Goal: Navigation & Orientation: Find specific page/section

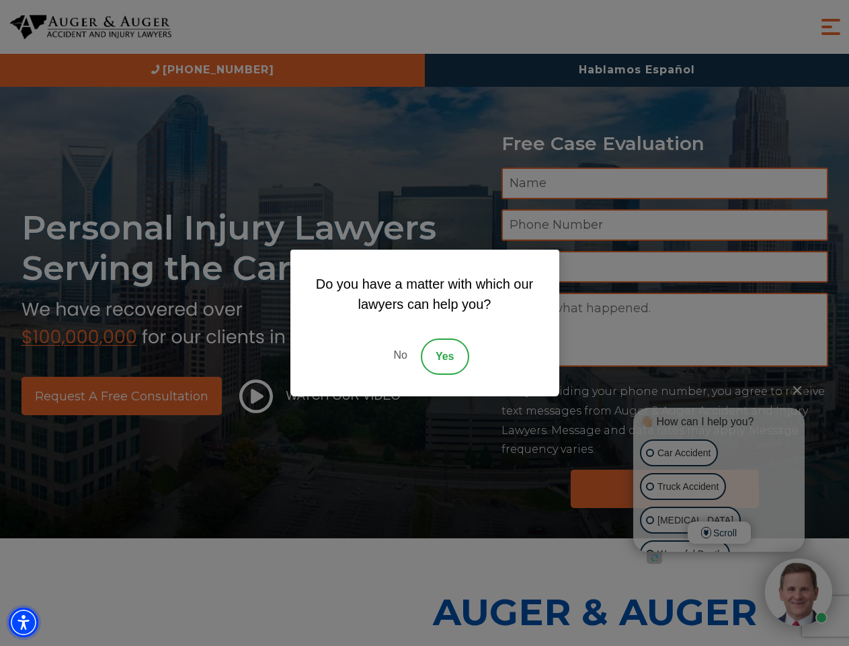
click at [24, 622] on img "Accessibility Menu" at bounding box center [24, 622] width 30 height 30
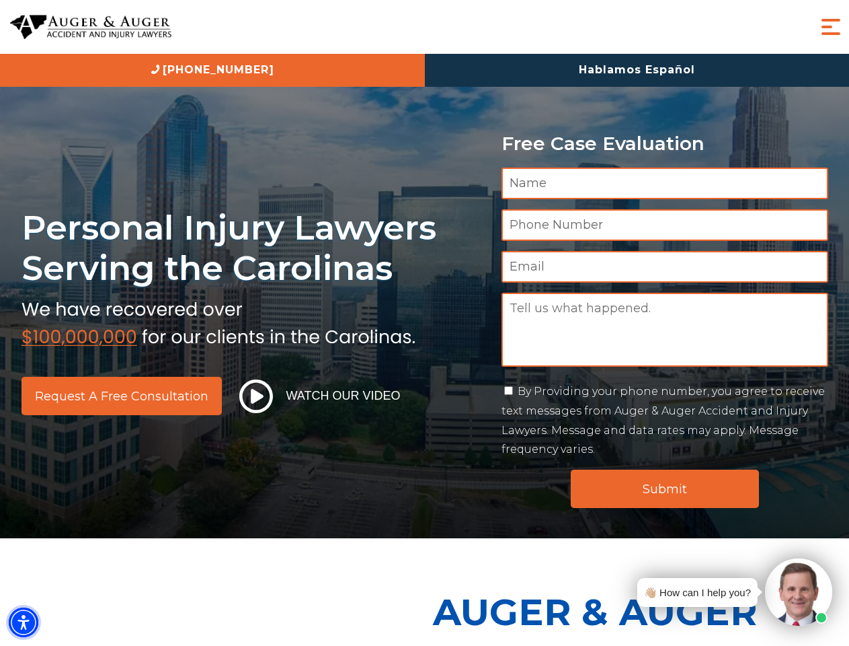
click at [24, 622] on img "Accessibility Menu" at bounding box center [24, 622] width 30 height 30
